Goal: Entertainment & Leisure: Consume media (video, audio)

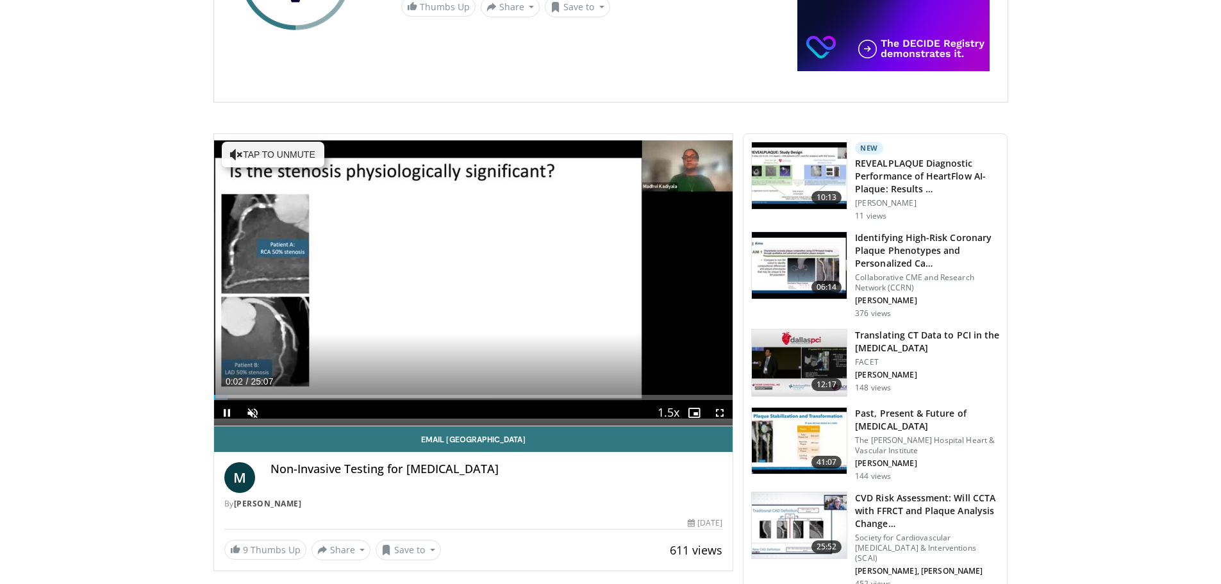
scroll to position [256, 0]
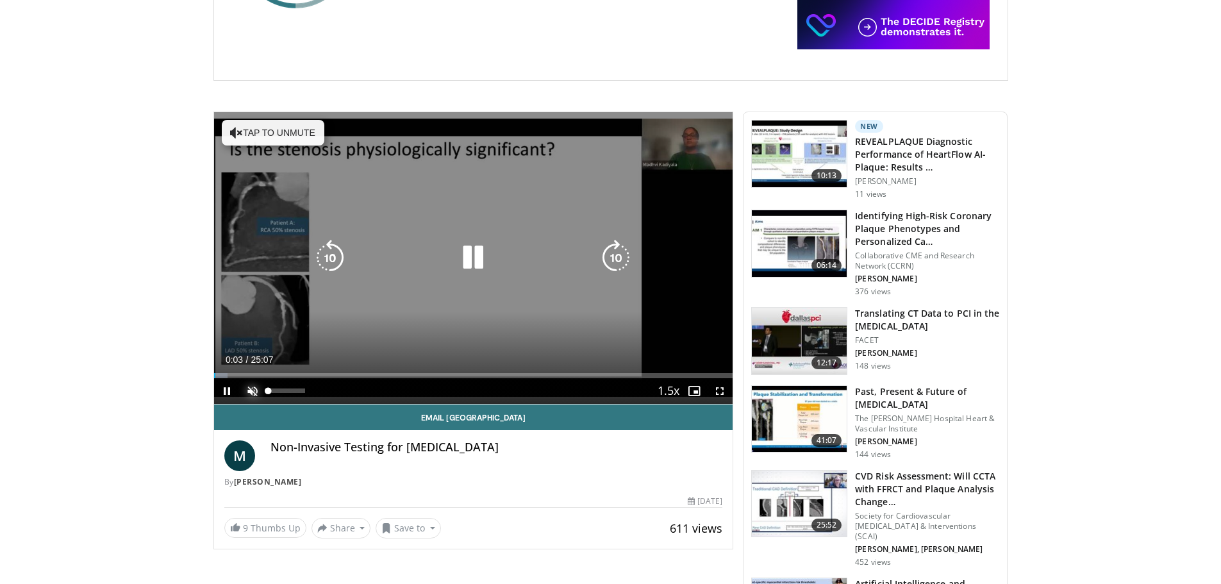
click at [251, 391] on span "Video Player" at bounding box center [253, 391] width 26 height 26
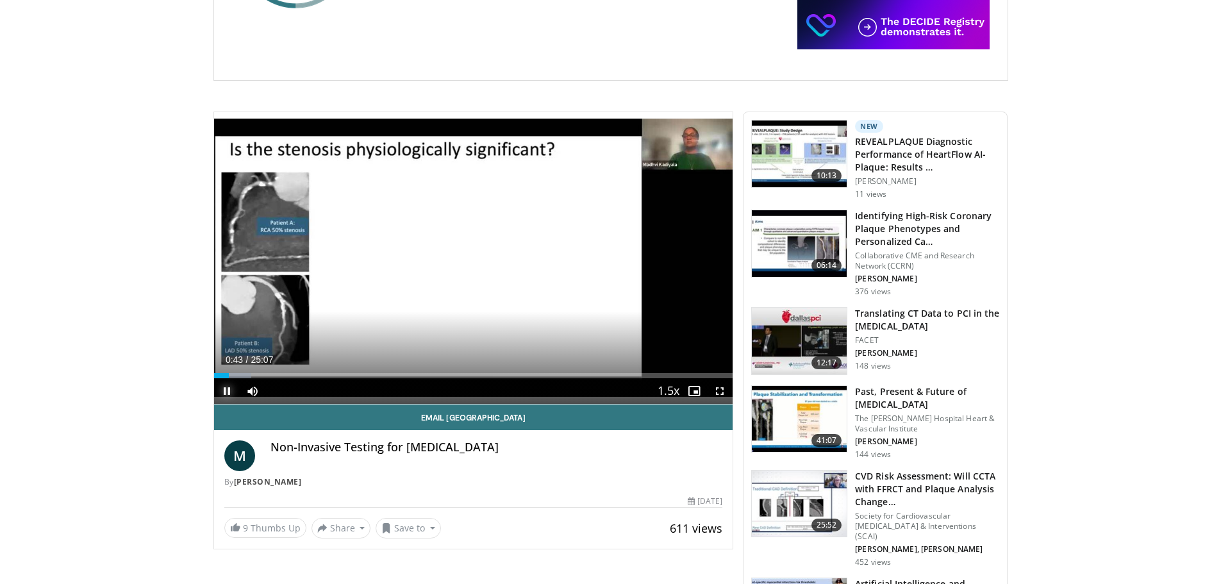
click at [224, 391] on span "Video Player" at bounding box center [227, 391] width 26 height 26
click at [270, 527] on link "9 Thumbs Up" at bounding box center [265, 528] width 82 height 20
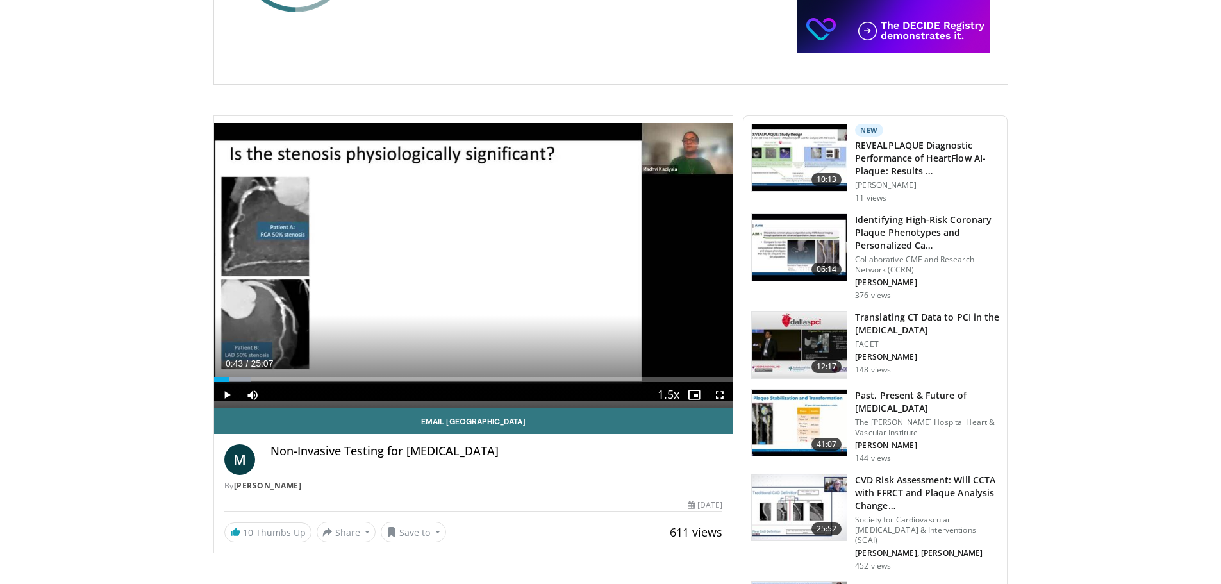
scroll to position [192, 0]
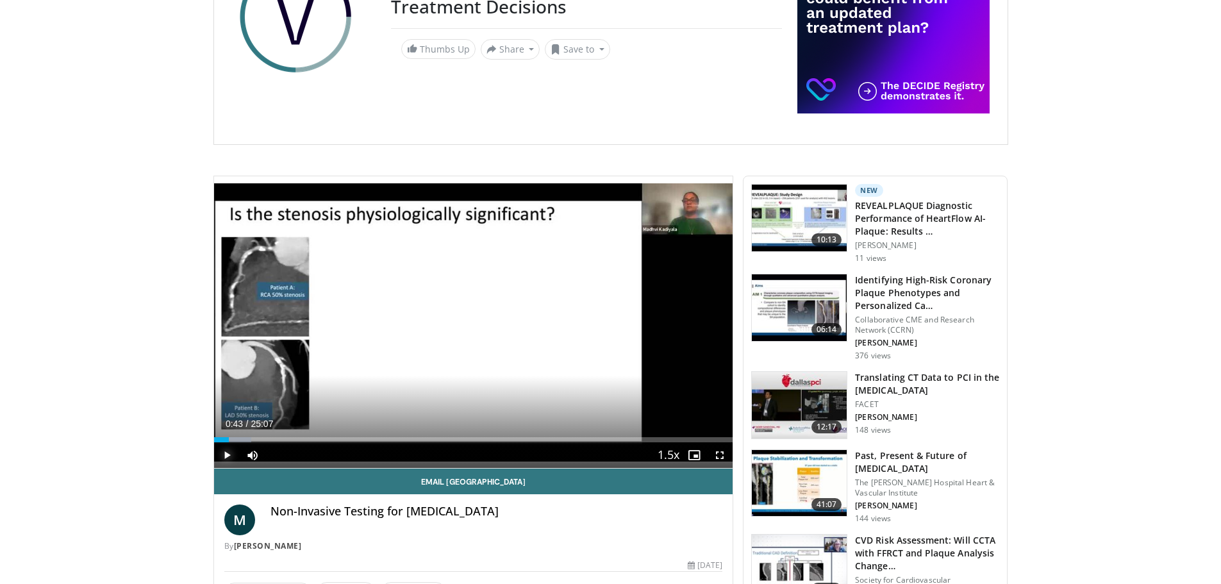
click at [223, 455] on span "Video Player" at bounding box center [227, 455] width 26 height 26
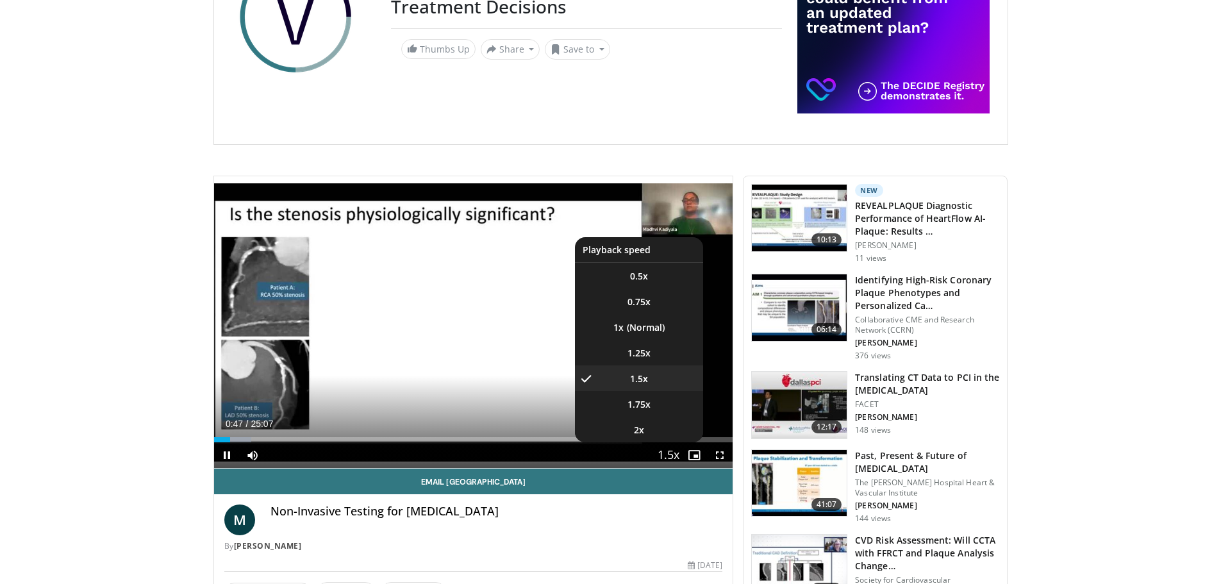
click at [666, 454] on span "Video Player" at bounding box center [668, 456] width 18 height 26
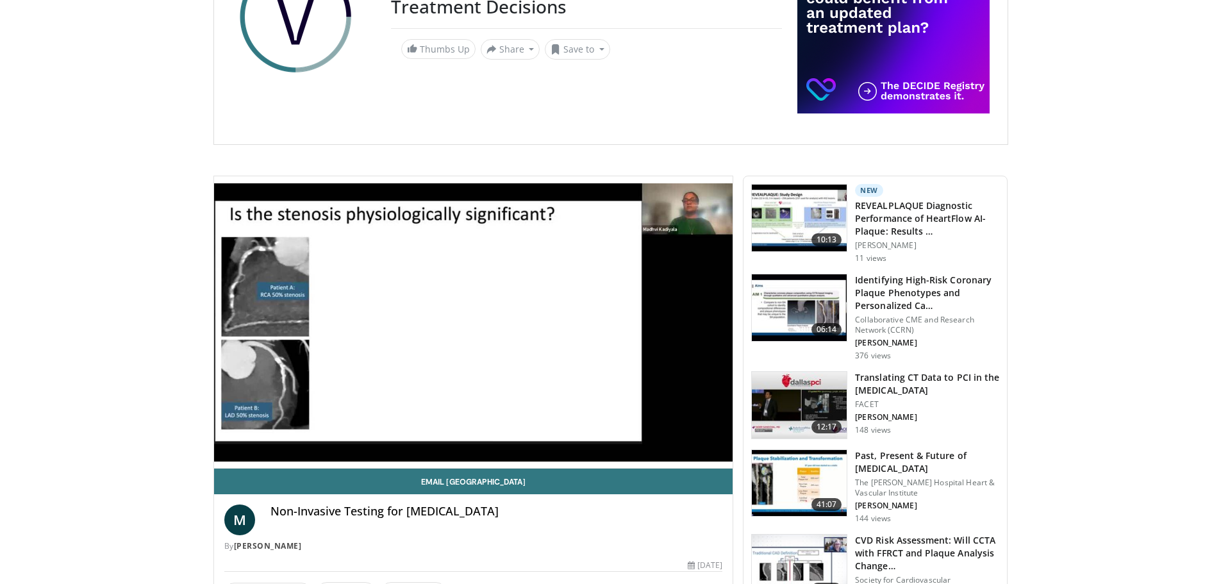
click at [666, 454] on div "10 seconds Tap to unmute" at bounding box center [473, 322] width 519 height 292
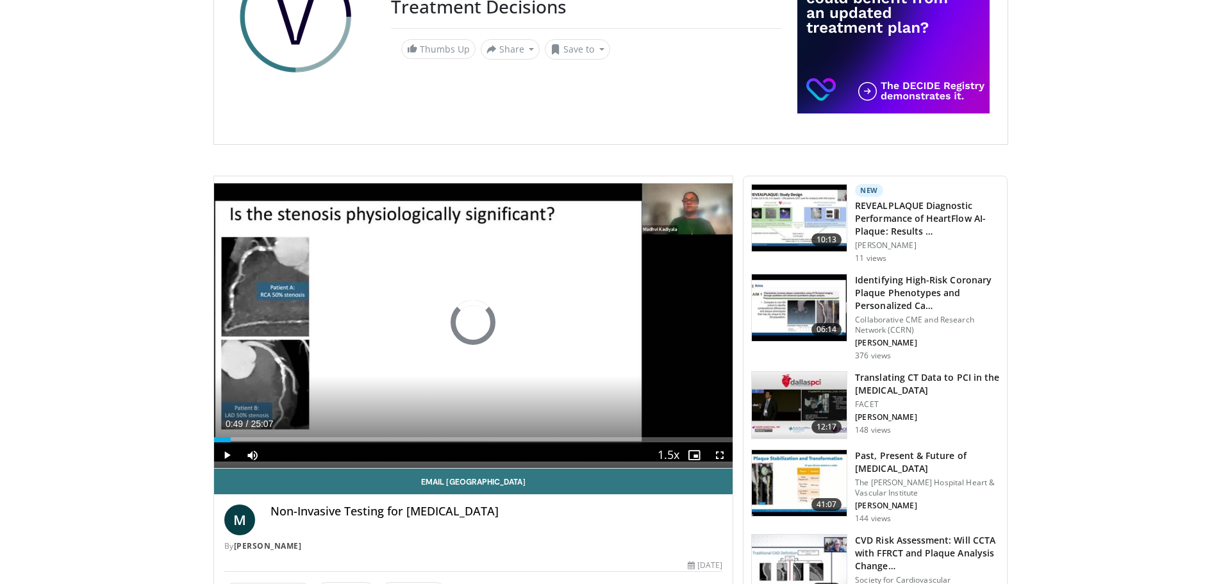
click at [643, 432] on div "Loaded : 0.00% 00:49 20:05" at bounding box center [473, 436] width 519 height 12
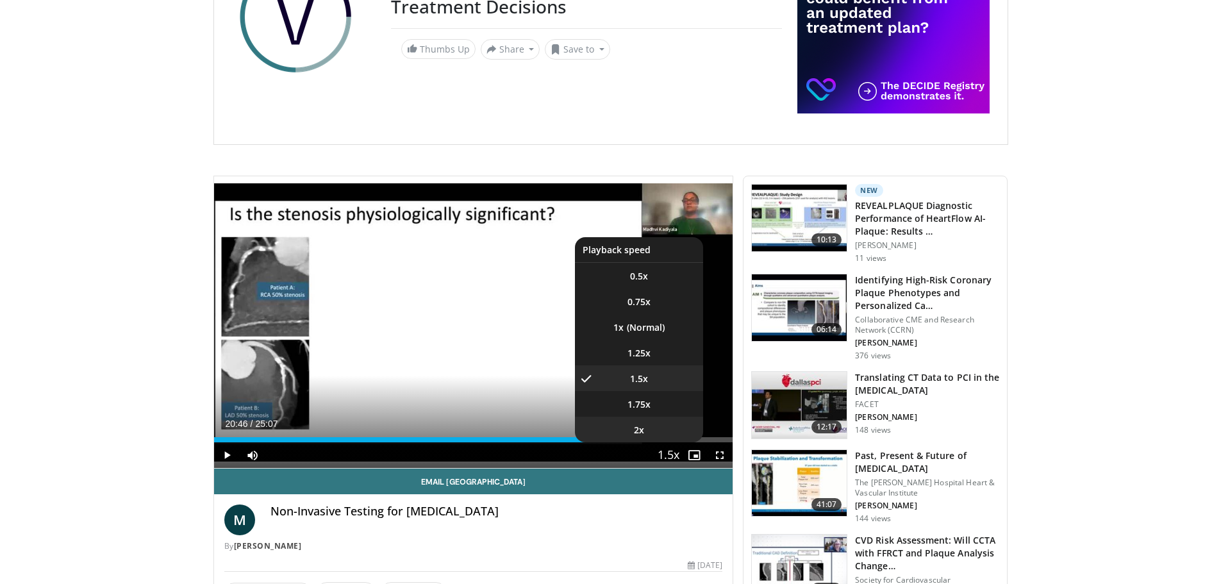
click at [648, 431] on li "2x" at bounding box center [639, 429] width 128 height 26
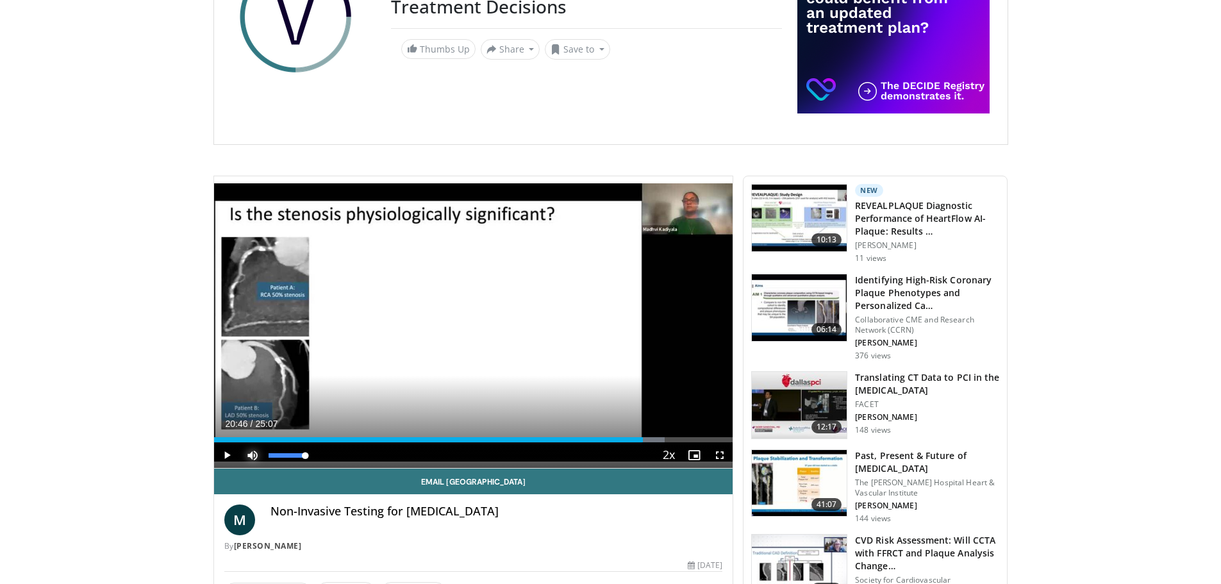
click at [252, 445] on span "Video Player" at bounding box center [253, 455] width 26 height 26
click at [252, 439] on div "20:46" at bounding box center [428, 439] width 429 height 5
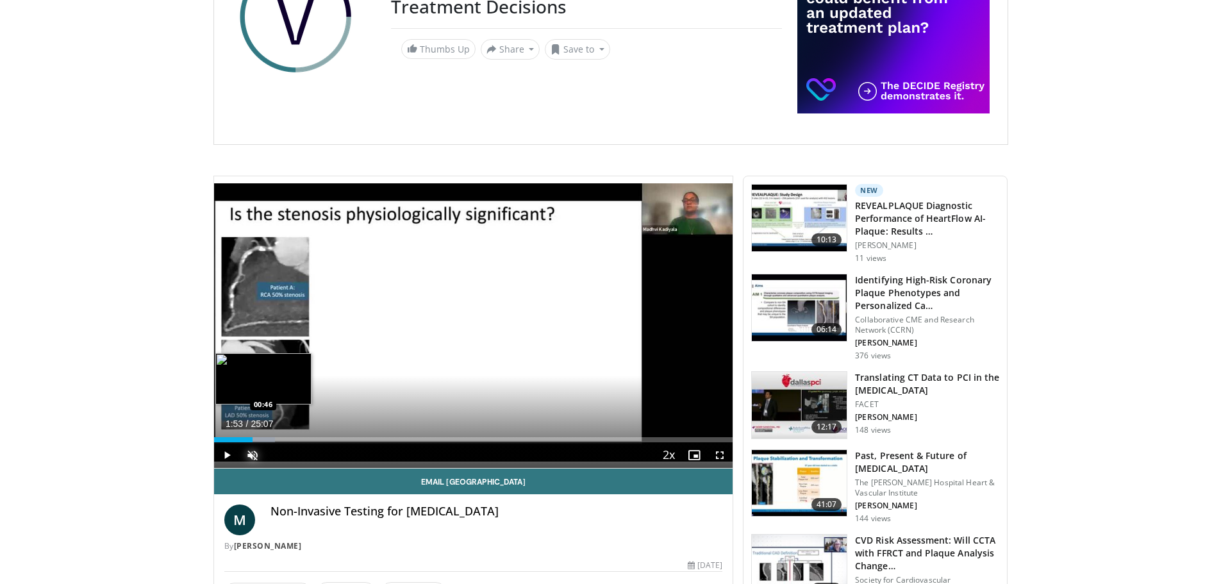
click at [229, 438] on div "01:53" at bounding box center [233, 439] width 39 height 5
click at [222, 454] on span "Video Player" at bounding box center [227, 455] width 26 height 26
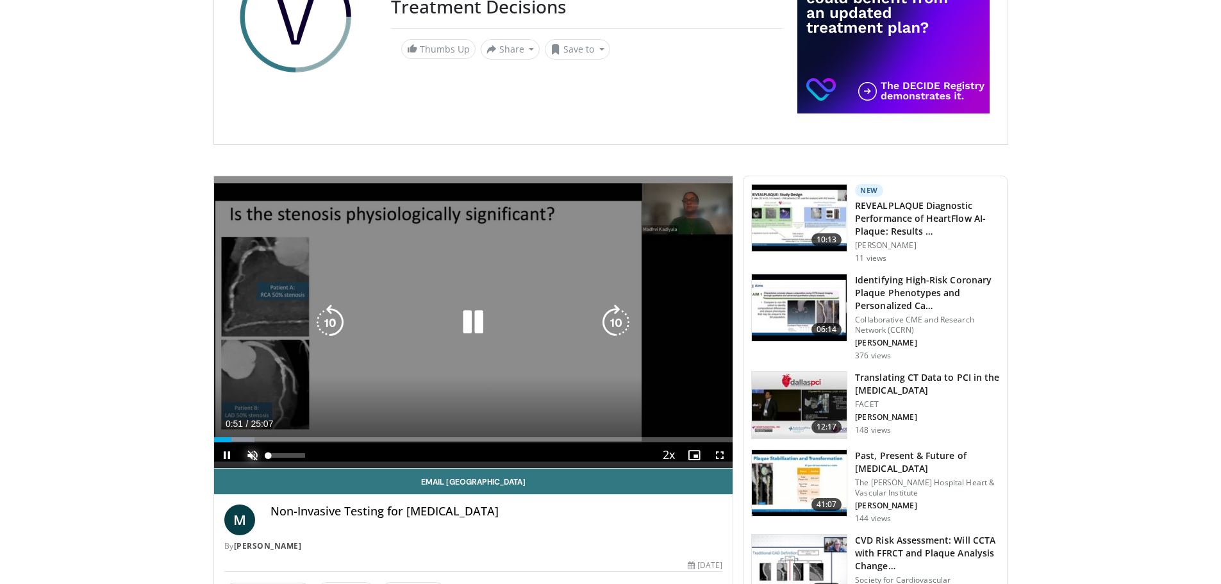
drag, startPoint x: 254, startPoint y: 452, endPoint x: 263, endPoint y: 418, distance: 35.0
click at [254, 452] on span "Video Player" at bounding box center [253, 455] width 26 height 26
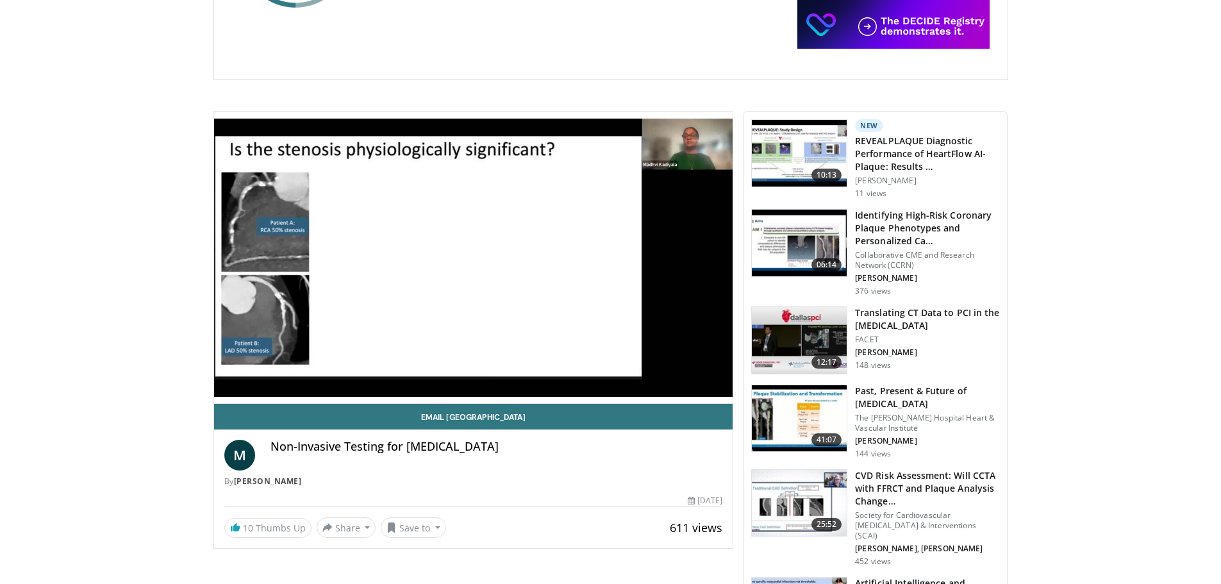
scroll to position [256, 0]
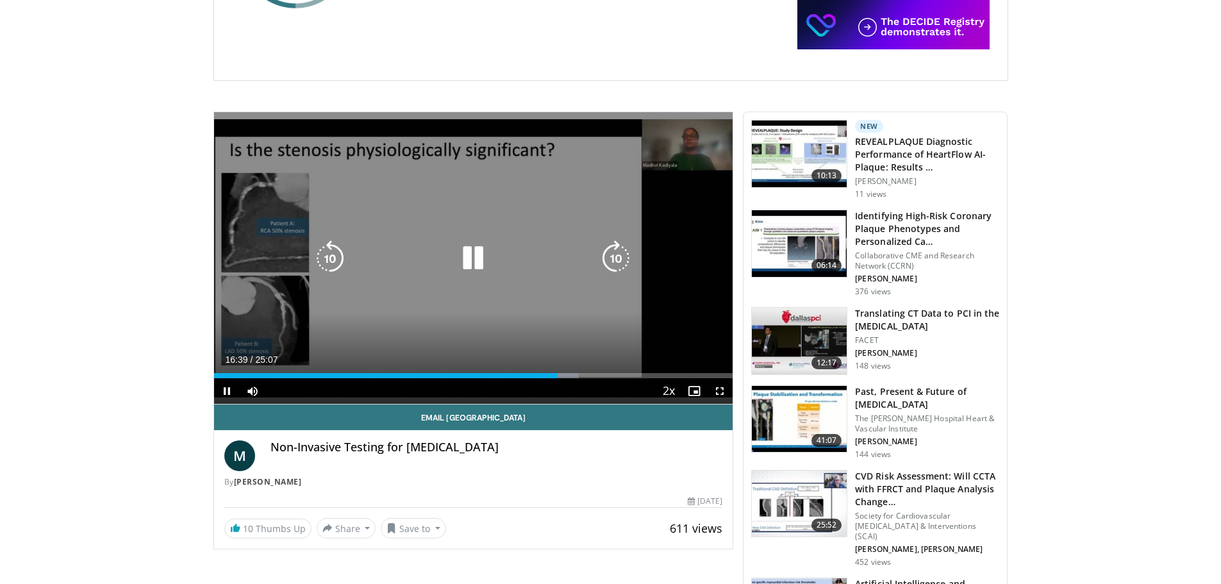
drag, startPoint x: 474, startPoint y: 252, endPoint x: 642, endPoint y: 189, distance: 179.2
click at [476, 251] on icon "Video Player" at bounding box center [473, 258] width 36 height 36
